Goal: Check status: Check status

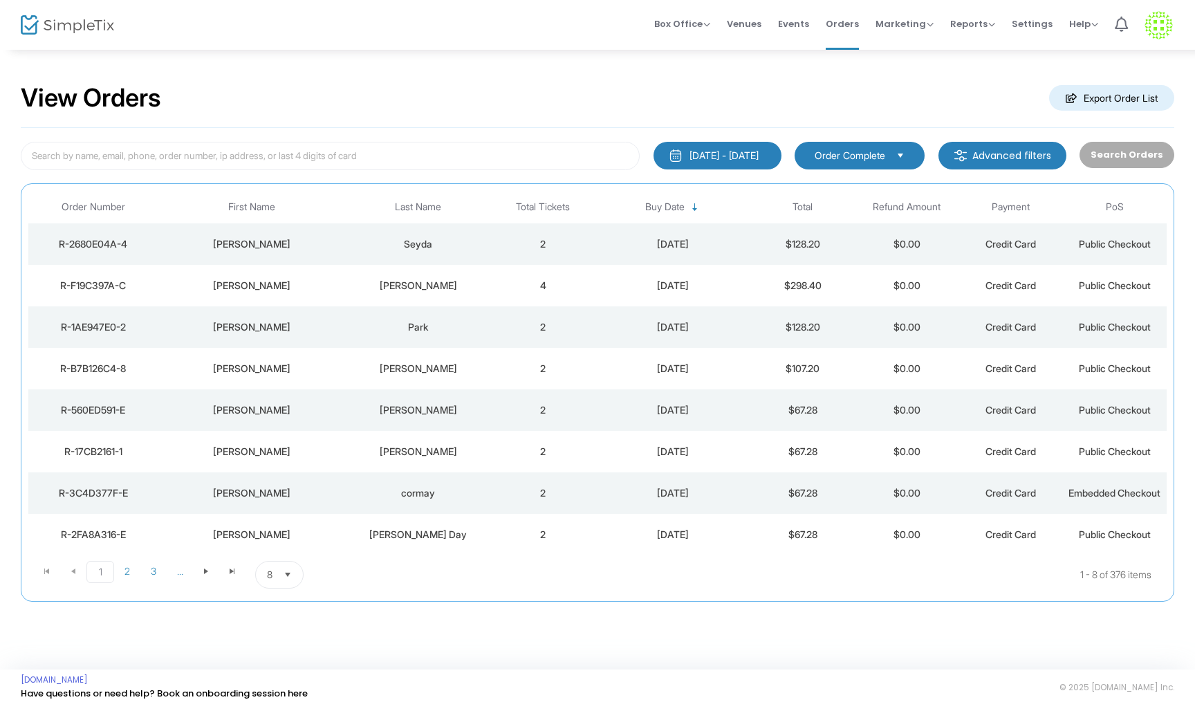
click at [468, 246] on div "Seyda" at bounding box center [418, 244] width 138 height 14
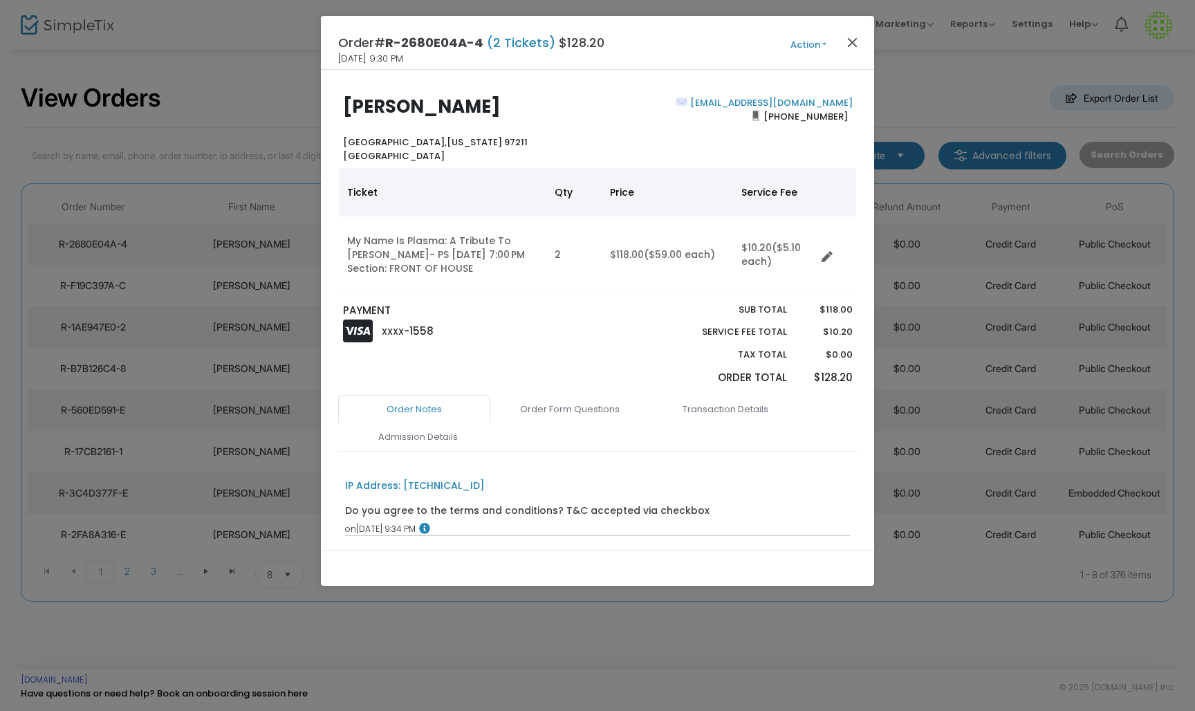
click at [858, 41] on button "Close" at bounding box center [853, 42] width 18 height 18
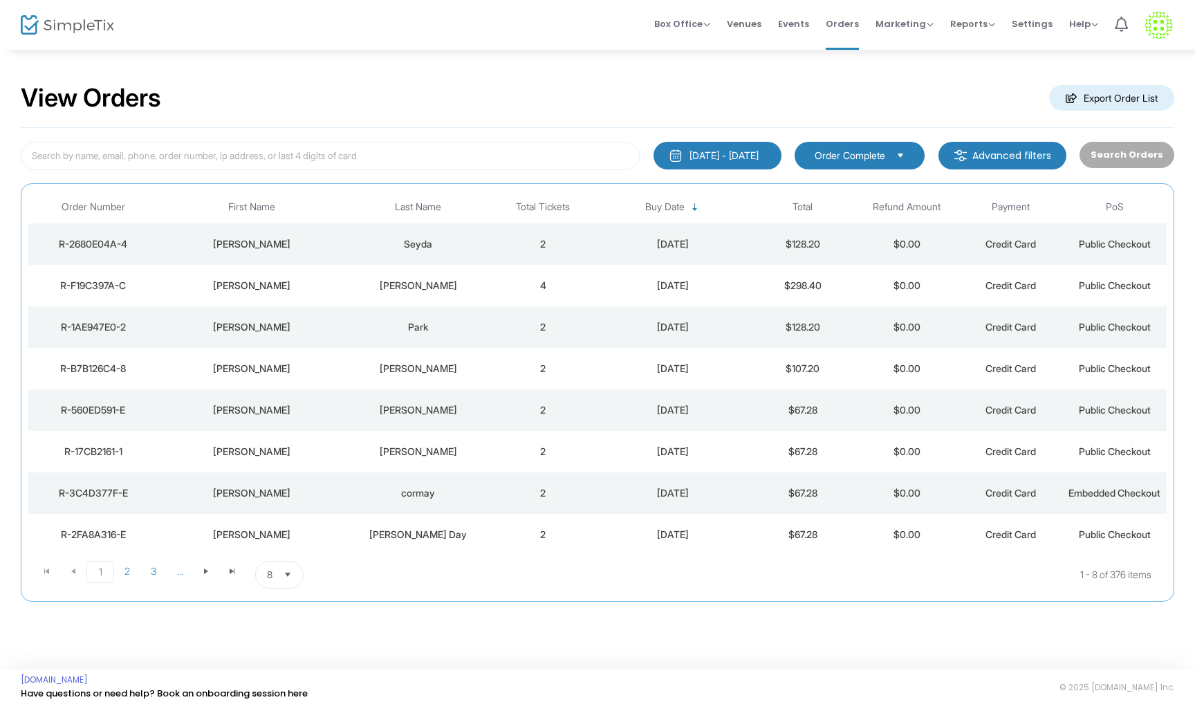
click at [517, 283] on td "4" at bounding box center [543, 285] width 104 height 41
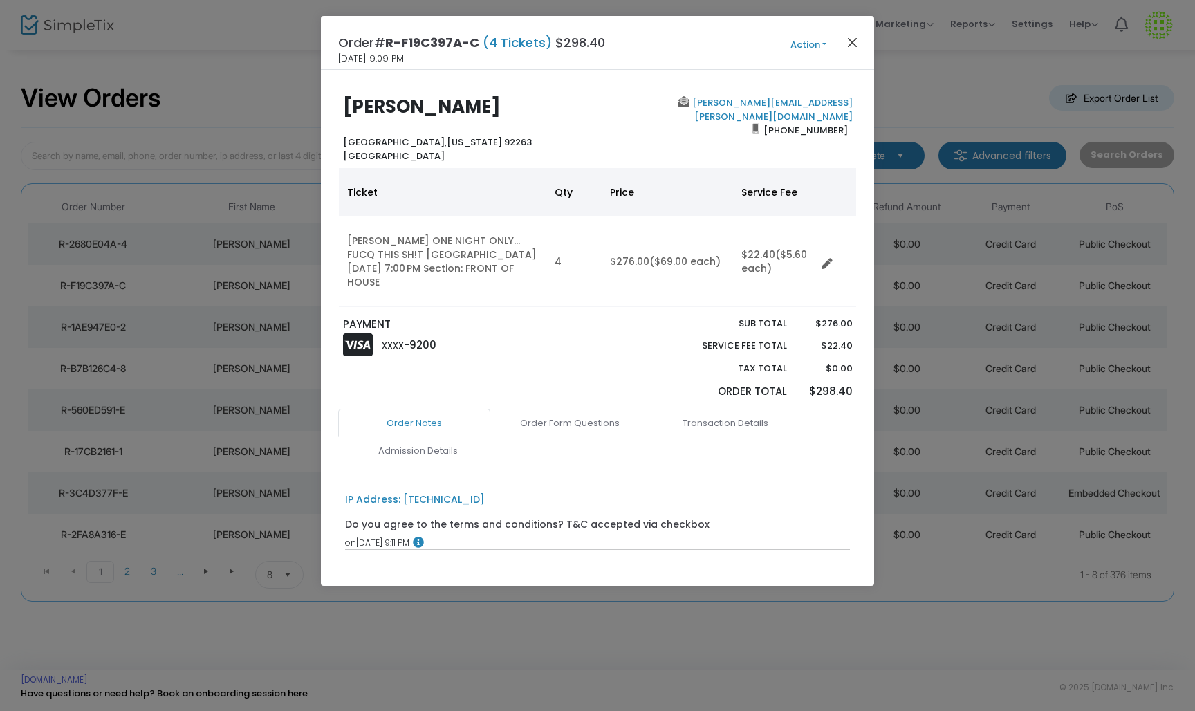
click at [851, 42] on button "Close" at bounding box center [853, 42] width 18 height 18
